Goal: Information Seeking & Learning: Learn about a topic

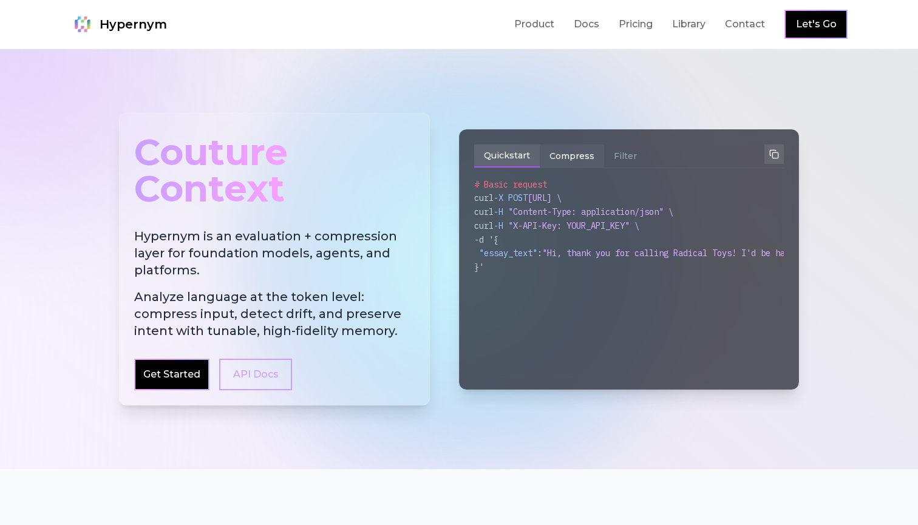
click at [578, 157] on button "Compress" at bounding box center [572, 156] width 64 height 23
click at [622, 153] on button "Filter" at bounding box center [625, 156] width 43 height 23
click at [585, 160] on button "Compress" at bounding box center [572, 156] width 64 height 23
click at [611, 162] on button "Filter" at bounding box center [625, 156] width 43 height 23
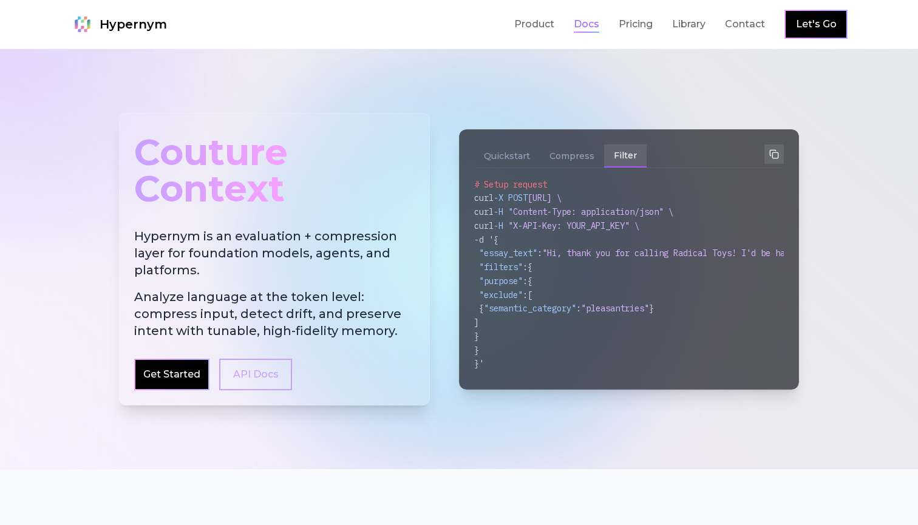
click at [584, 22] on link "Docs" at bounding box center [587, 24] width 26 height 15
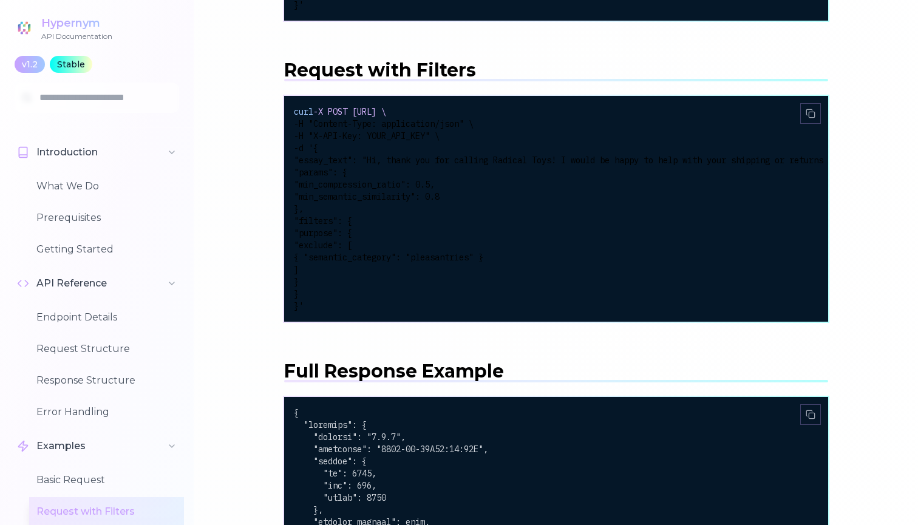
scroll to position [2442, 0]
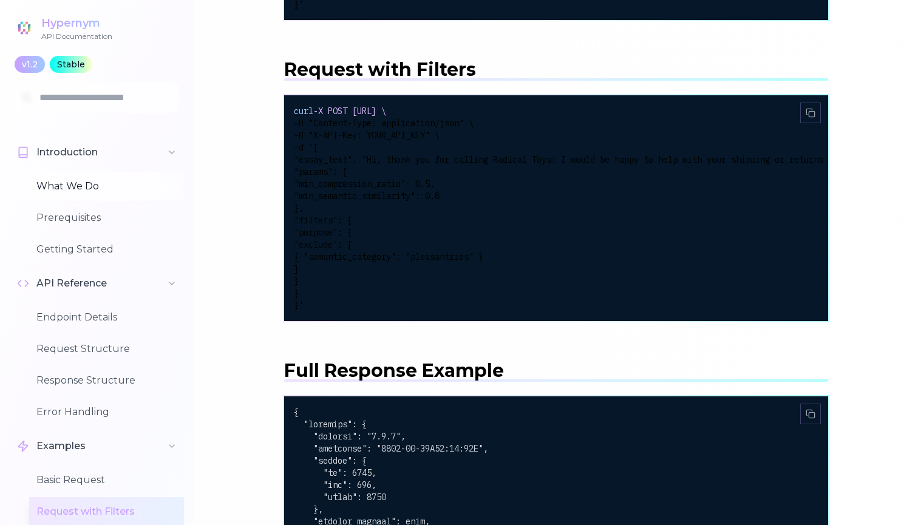
click at [58, 177] on button "What We Do" at bounding box center [106, 186] width 155 height 29
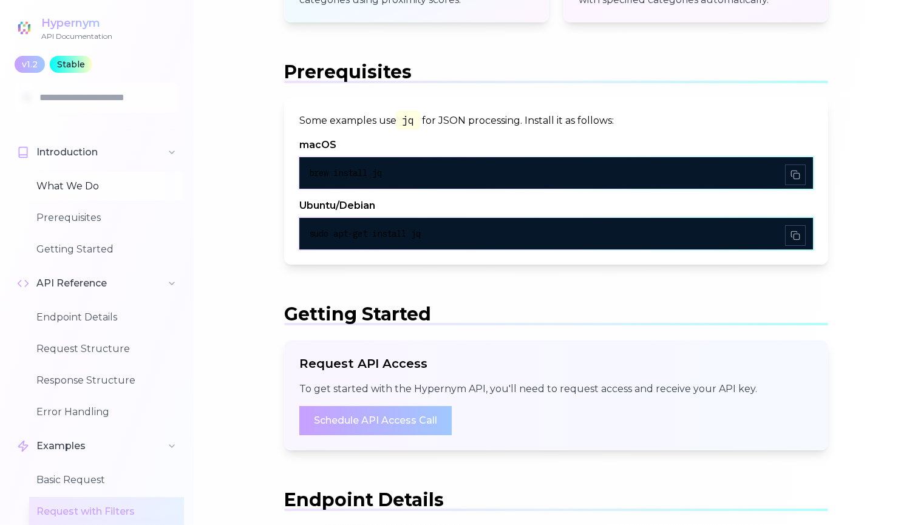
scroll to position [334, 0]
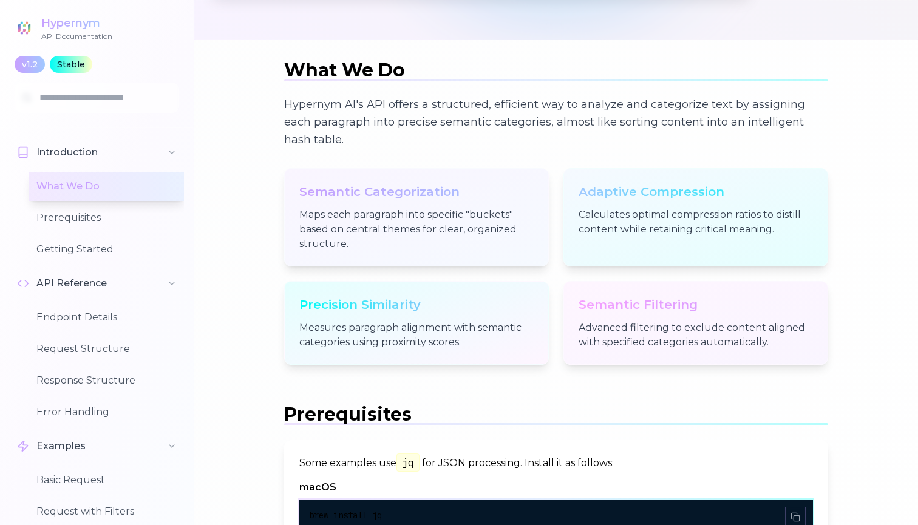
click at [62, 234] on div "What We Do Prerequisites Getting Started" at bounding box center [106, 216] width 155 height 95
click at [65, 227] on button "Prerequisites" at bounding box center [106, 217] width 155 height 29
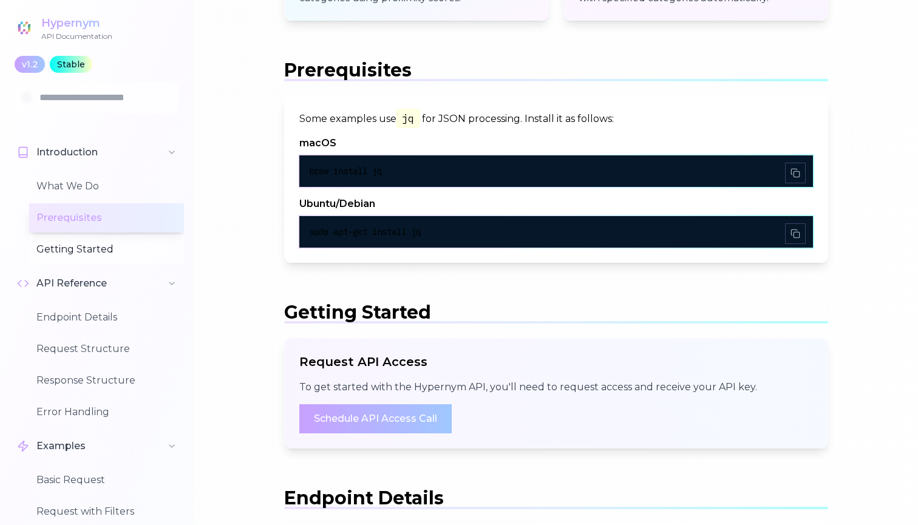
click at [68, 251] on button "Getting Started" at bounding box center [106, 249] width 155 height 29
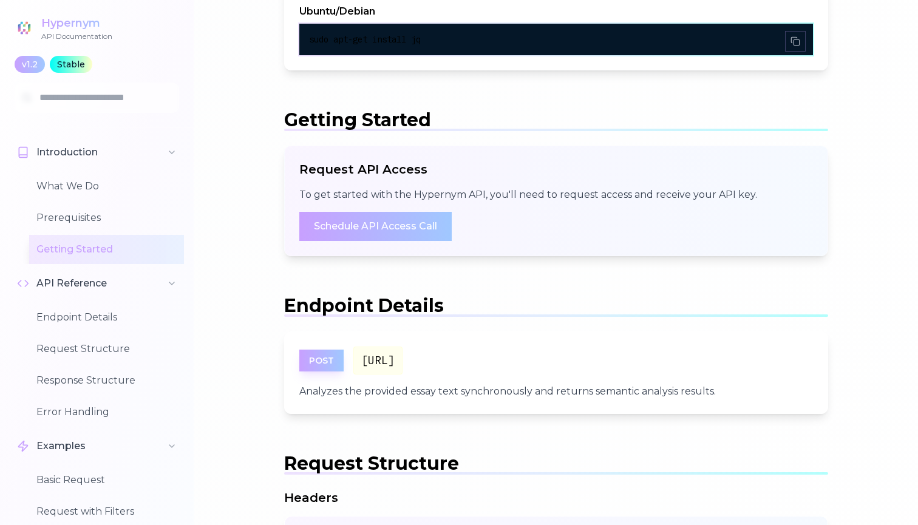
scroll to position [921, 0]
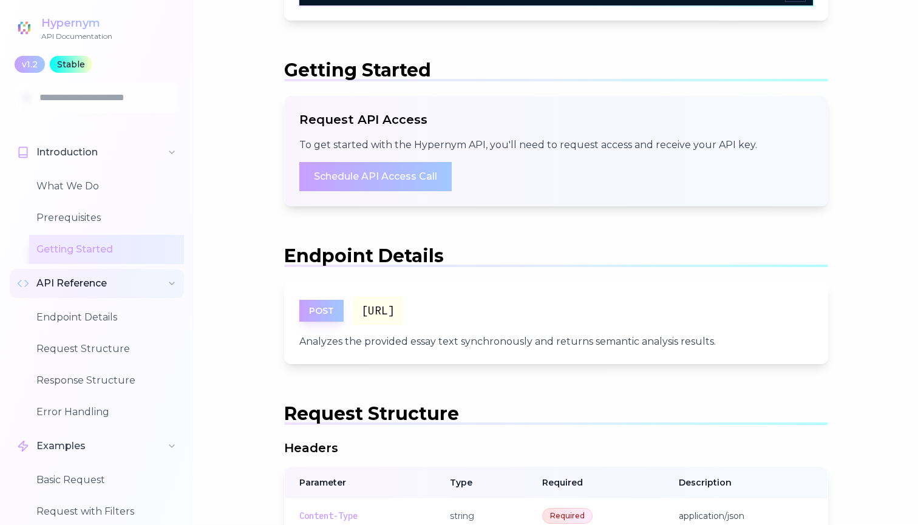
click at [77, 278] on span "API Reference" at bounding box center [71, 283] width 70 height 15
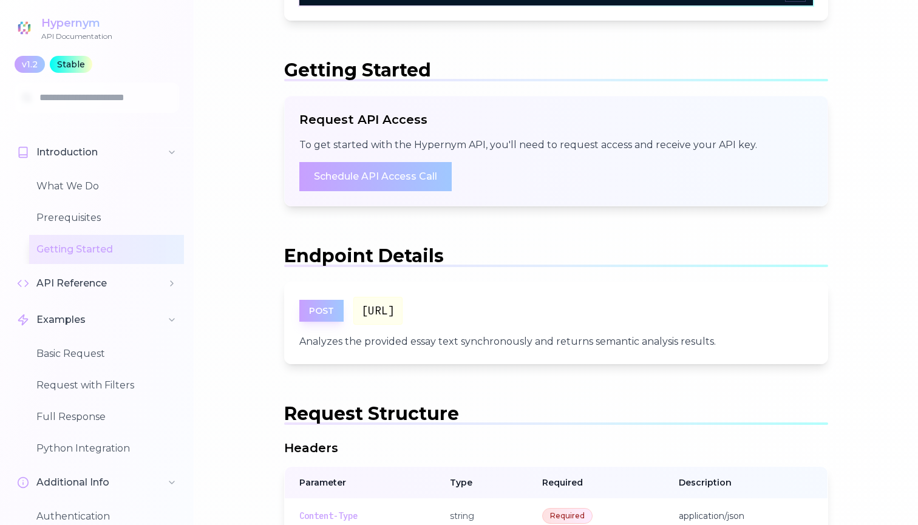
click at [78, 302] on div "Introduction What We Do Prerequisites Getting Started API Reference Endpoint De…" at bounding box center [97, 326] width 194 height 397
click at [78, 339] on button "Basic Request" at bounding box center [106, 353] width 155 height 29
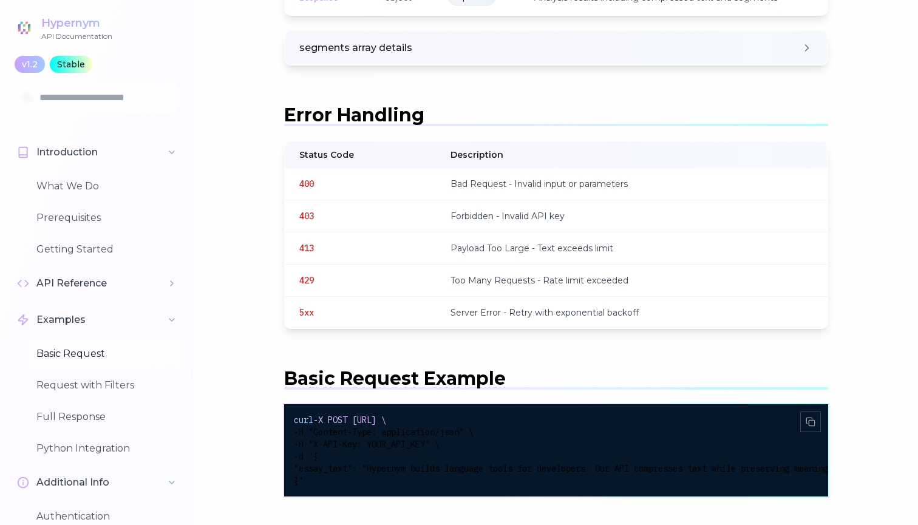
scroll to position [2274, 0]
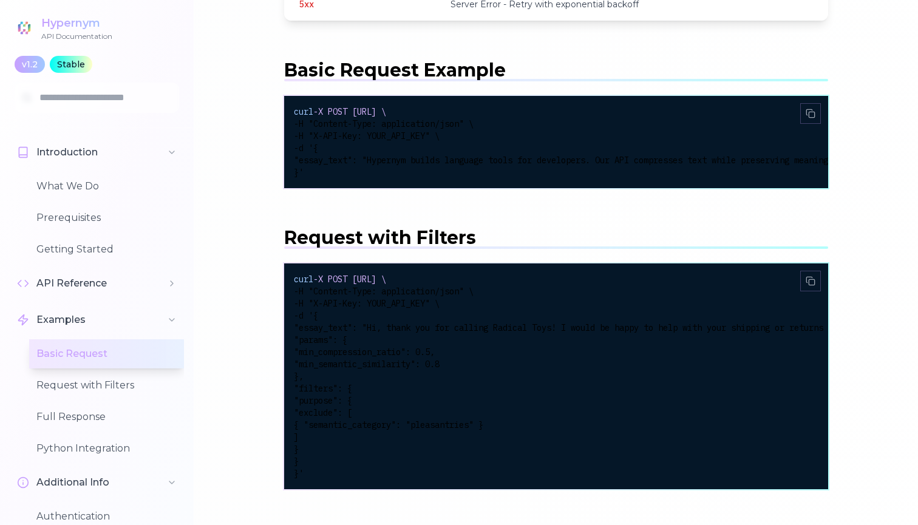
click at [78, 358] on button "Basic Request" at bounding box center [106, 353] width 155 height 29
click at [81, 386] on button "Request with Filters" at bounding box center [106, 385] width 155 height 29
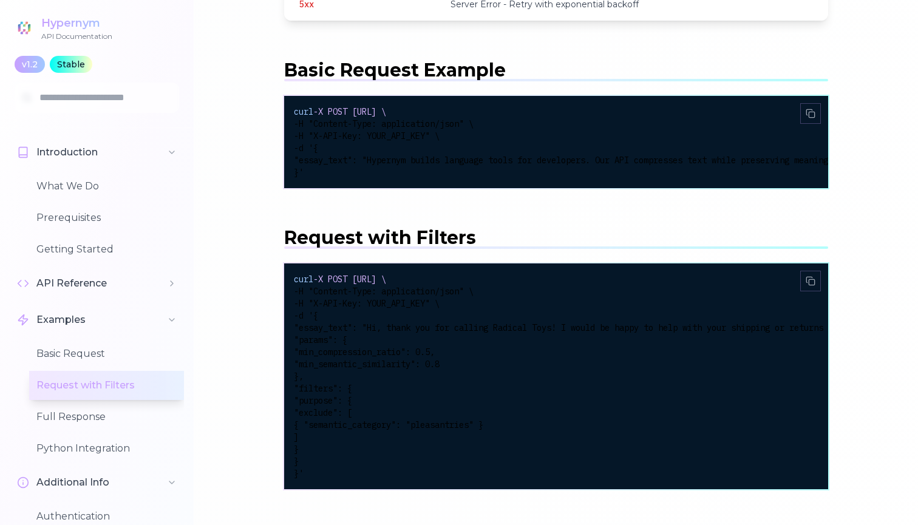
scroll to position [2442, 0]
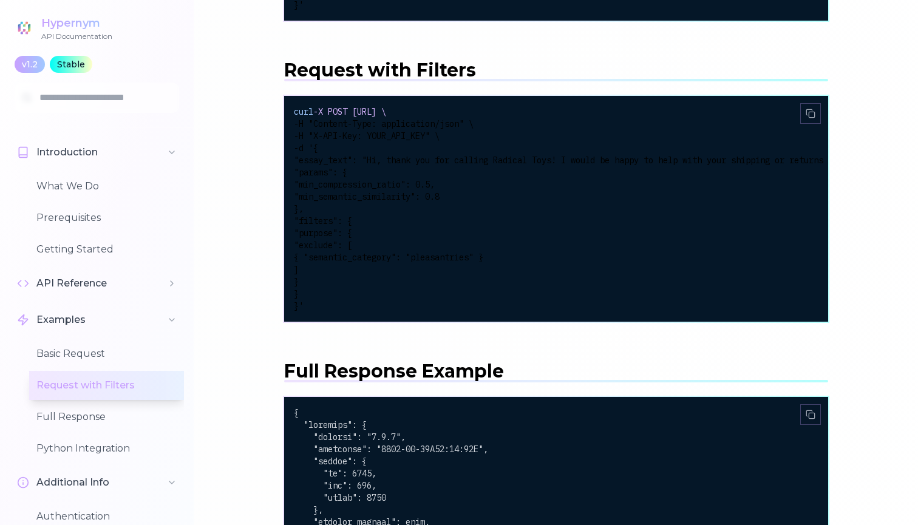
click at [79, 432] on div "Basic Request Request with Filters Full Response Python Integration" at bounding box center [106, 400] width 155 height 126
click at [82, 418] on button "Full Response" at bounding box center [106, 417] width 155 height 29
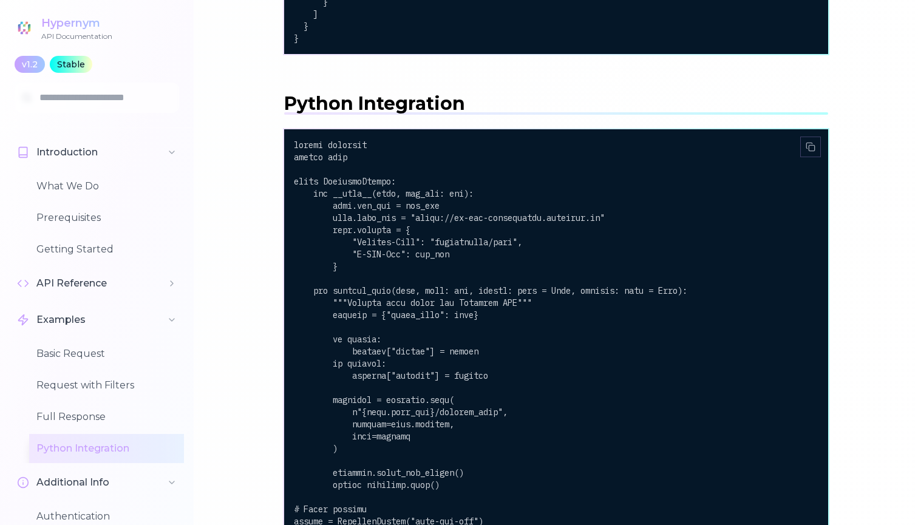
scroll to position [3327, 0]
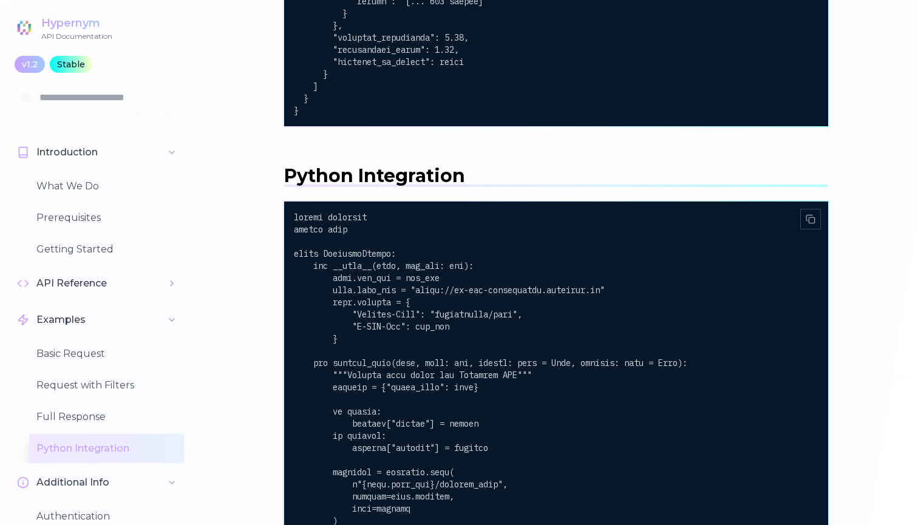
click at [58, 30] on div "Hypernym" at bounding box center [76, 23] width 71 height 17
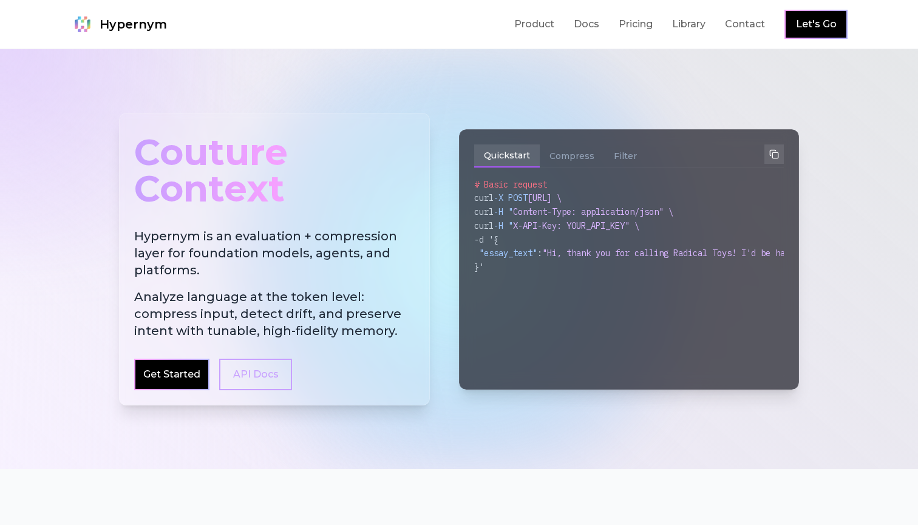
click at [188, 383] on div "Get Started" at bounding box center [171, 374] width 73 height 29
click at [193, 380] on link "Get Started" at bounding box center [171, 374] width 57 height 15
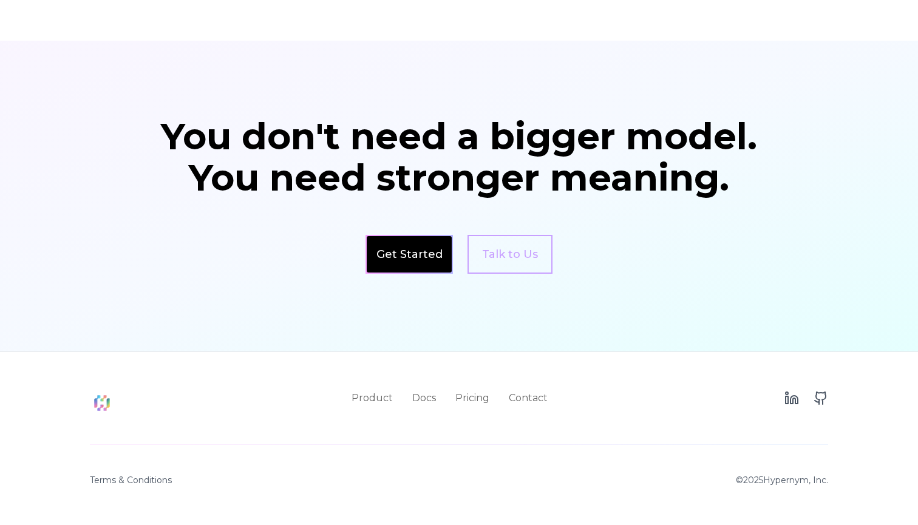
scroll to position [2036, 0]
